Goal: Information Seeking & Learning: Find specific fact

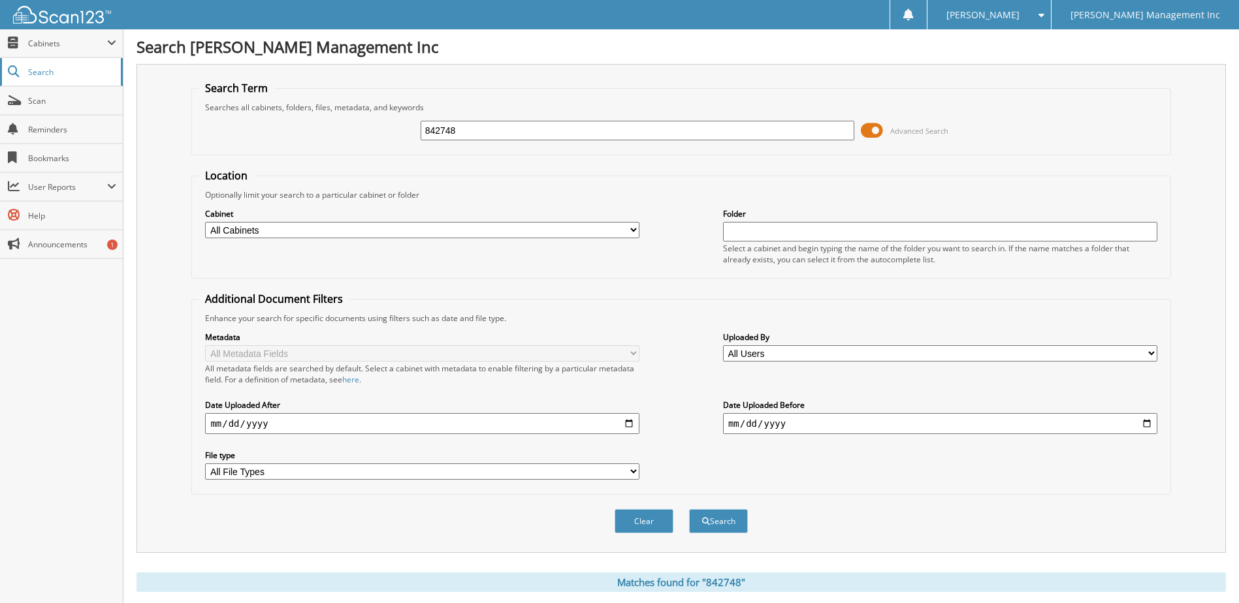
click at [77, 72] on span "Search" at bounding box center [71, 72] width 86 height 11
click at [43, 94] on link "Scan" at bounding box center [61, 101] width 123 height 28
drag, startPoint x: 491, startPoint y: 127, endPoint x: 332, endPoint y: 144, distance: 160.3
click at [336, 144] on div "842748 Advanced Search" at bounding box center [681, 130] width 964 height 35
type input "901799"
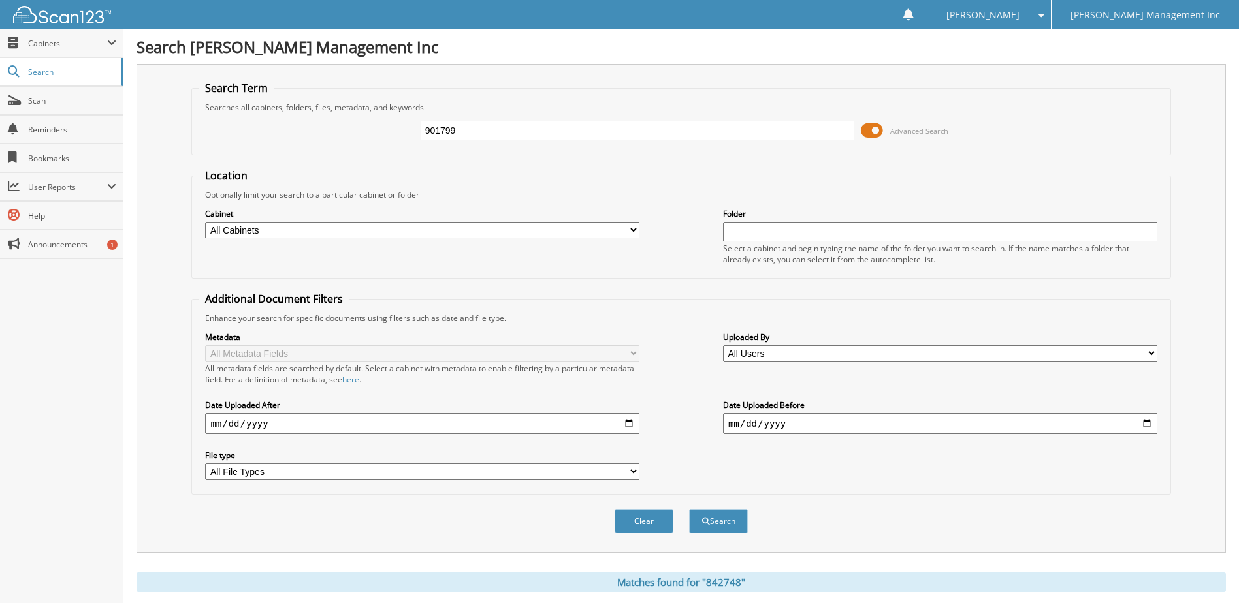
click at [689, 509] on button "Search" at bounding box center [718, 521] width 59 height 24
click at [297, 136] on div "901799 Advanced Search" at bounding box center [681, 130] width 964 height 35
click at [875, 133] on span at bounding box center [872, 131] width 22 height 20
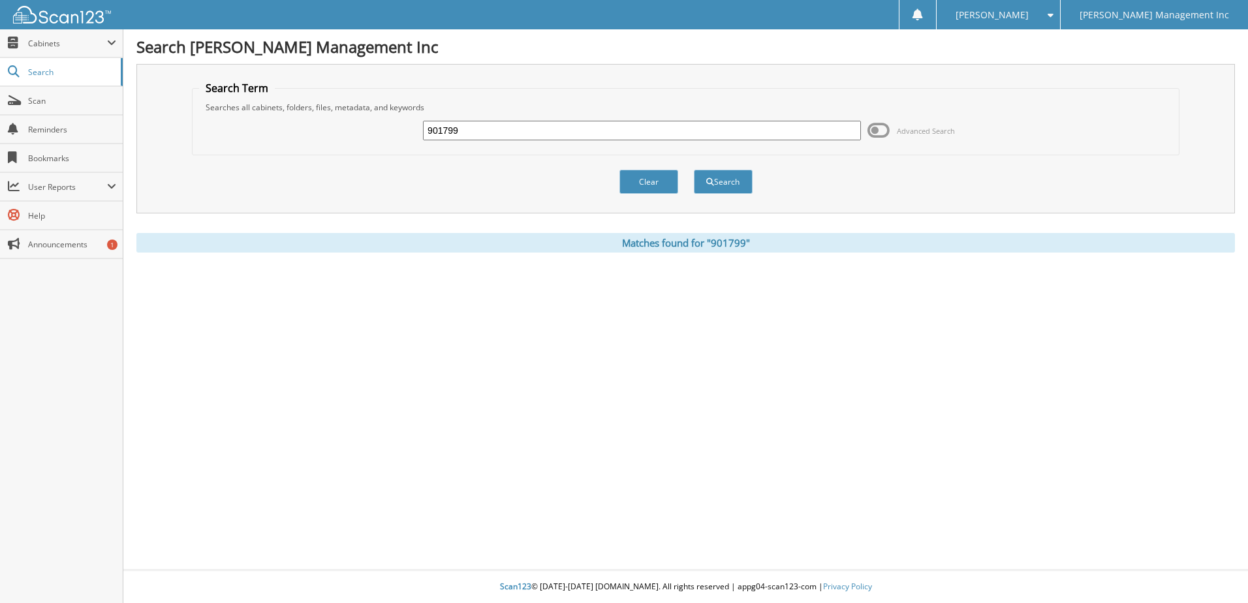
click at [465, 133] on input "901799" at bounding box center [642, 131] width 438 height 20
click at [729, 182] on button "Search" at bounding box center [723, 182] width 59 height 24
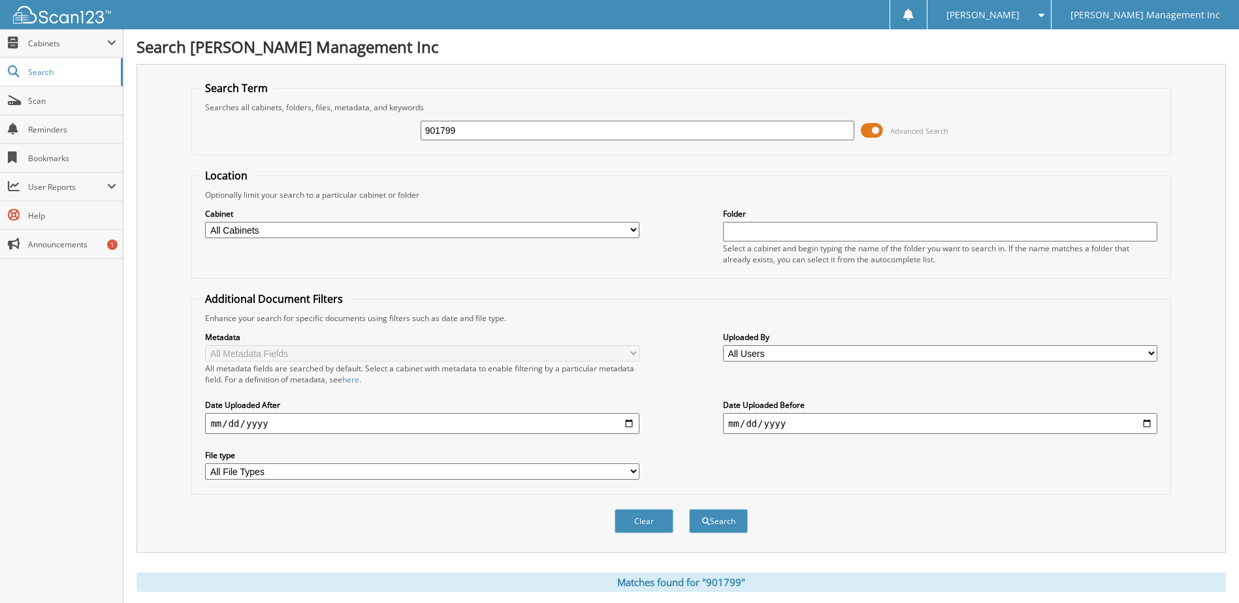
drag, startPoint x: 465, startPoint y: 129, endPoint x: 314, endPoint y: 146, distance: 151.8
click at [314, 146] on div "901799 Advanced Search" at bounding box center [681, 130] width 964 height 35
type input "901614"
click at [689, 509] on button "Search" at bounding box center [718, 521] width 59 height 24
